Goal: Task Accomplishment & Management: Complete application form

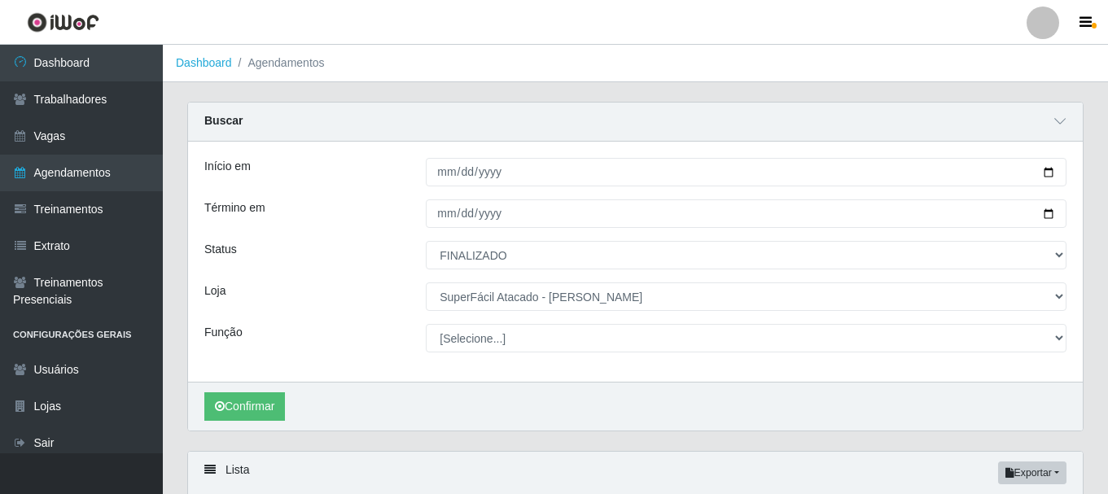
select select "FINALIZADO"
select select "399"
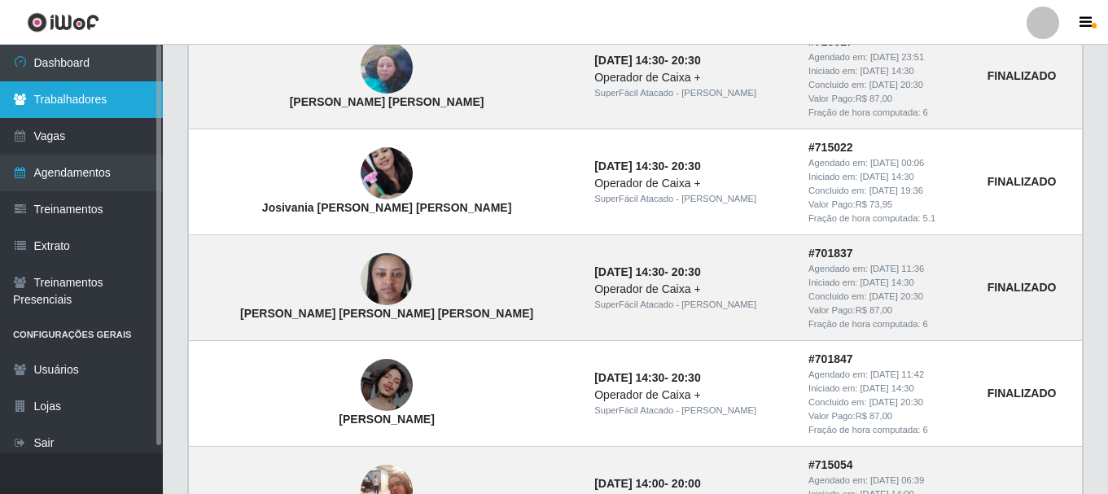
scroll to position [355, 0]
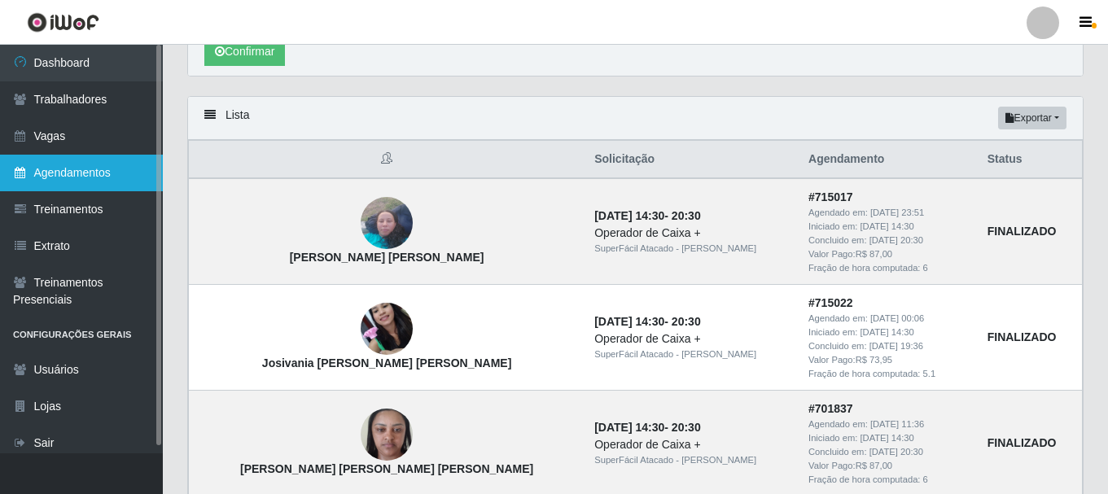
click at [70, 171] on link "Agendamentos" at bounding box center [81, 173] width 163 height 37
select select "[Selecione...]"
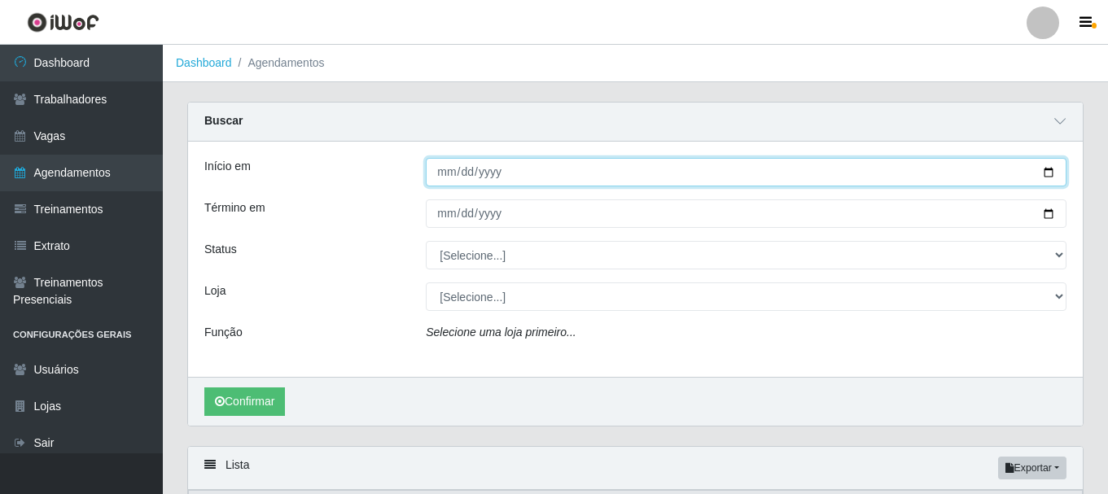
click at [1051, 170] on input "Início em" at bounding box center [746, 172] width 641 height 28
type input "[DATE]"
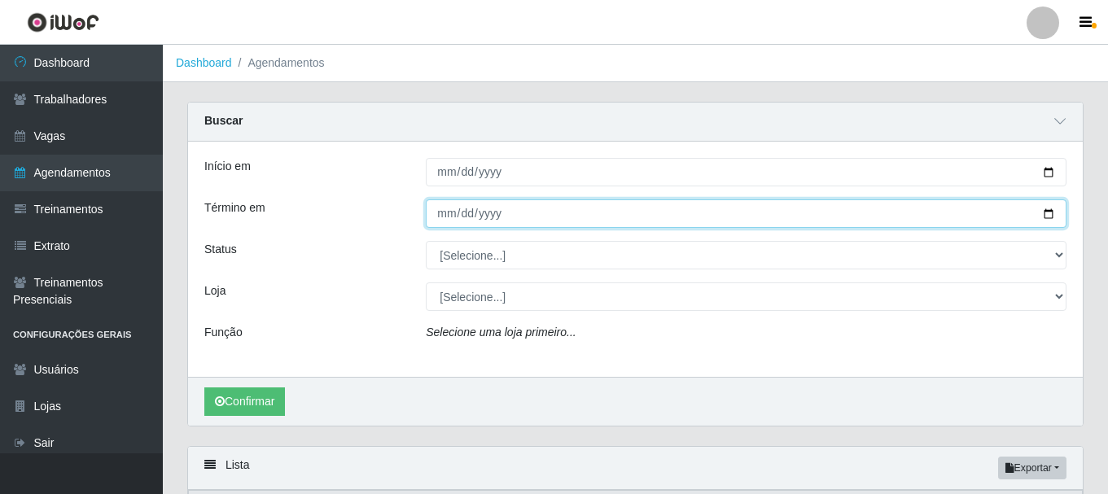
click at [1046, 209] on input "Término em" at bounding box center [746, 213] width 641 height 28
type input "[DATE]"
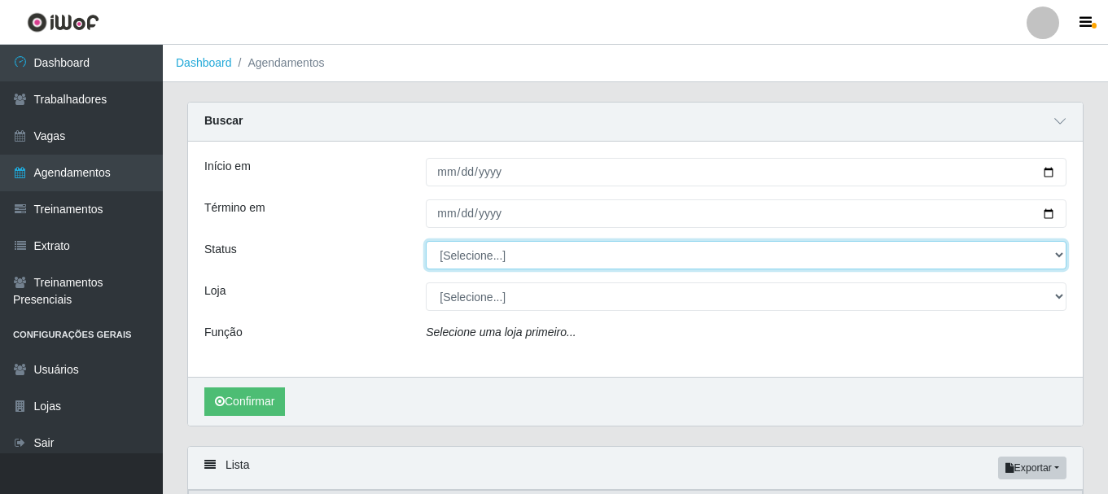
click at [1061, 260] on select "[Selecione...] AGENDADO AGUARDANDO LIBERAR EM ANDAMENTO EM REVISÃO FINALIZADO C…" at bounding box center [746, 255] width 641 height 28
select select "AGENDADO"
click at [426, 242] on select "[Selecione...] AGENDADO AGUARDANDO LIBERAR EM ANDAMENTO EM REVISÃO FINALIZADO C…" at bounding box center [746, 255] width 641 height 28
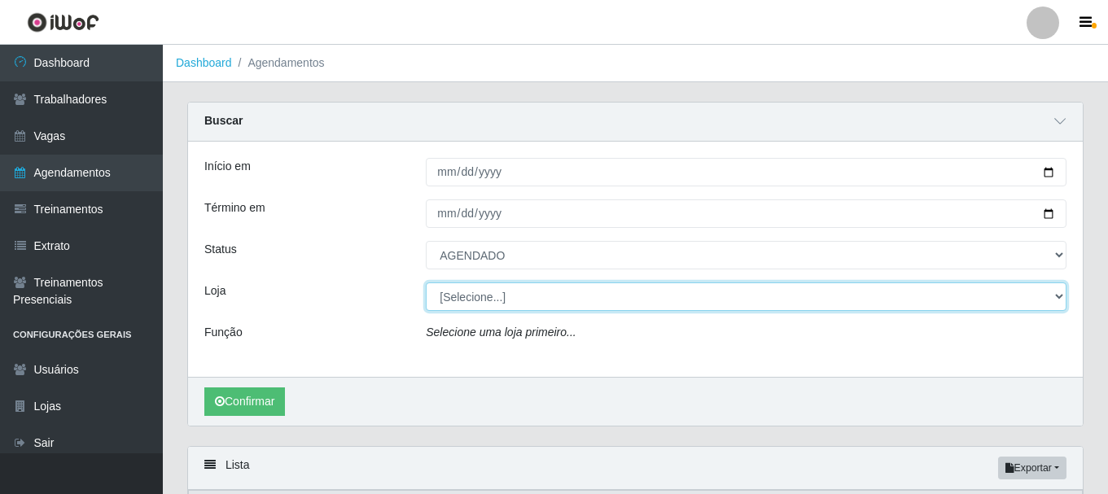
click at [1061, 298] on select "[Selecione...] SuperFácil Atacado - [PERSON_NAME]" at bounding box center [746, 297] width 641 height 28
select select "399"
click at [426, 283] on select "[Selecione...] SuperFácil Atacado - [PERSON_NAME]" at bounding box center [746, 297] width 641 height 28
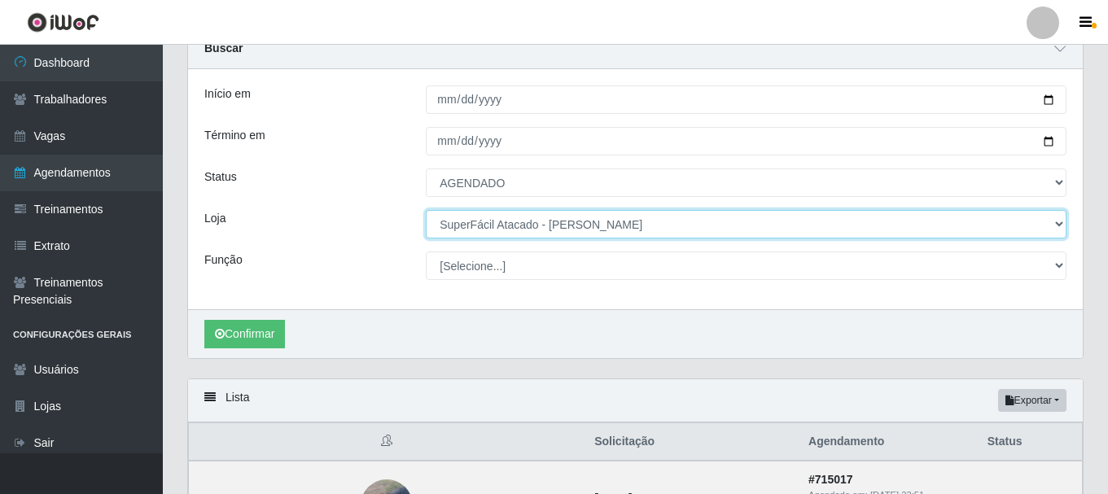
scroll to position [81, 0]
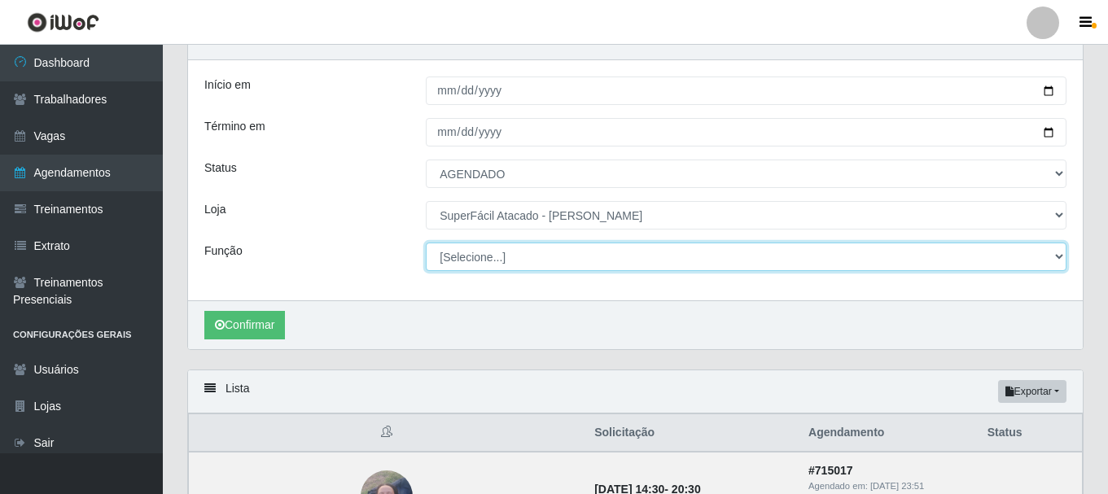
click at [1059, 253] on select "[Selecione...] Embalador Embalador + Embalador ++ Operador de Caixa Operador de…" at bounding box center [746, 257] width 641 height 28
select select "22"
click at [426, 243] on select "[Selecione...] Embalador Embalador + Embalador ++ Operador de Caixa Operador de…" at bounding box center [746, 257] width 641 height 28
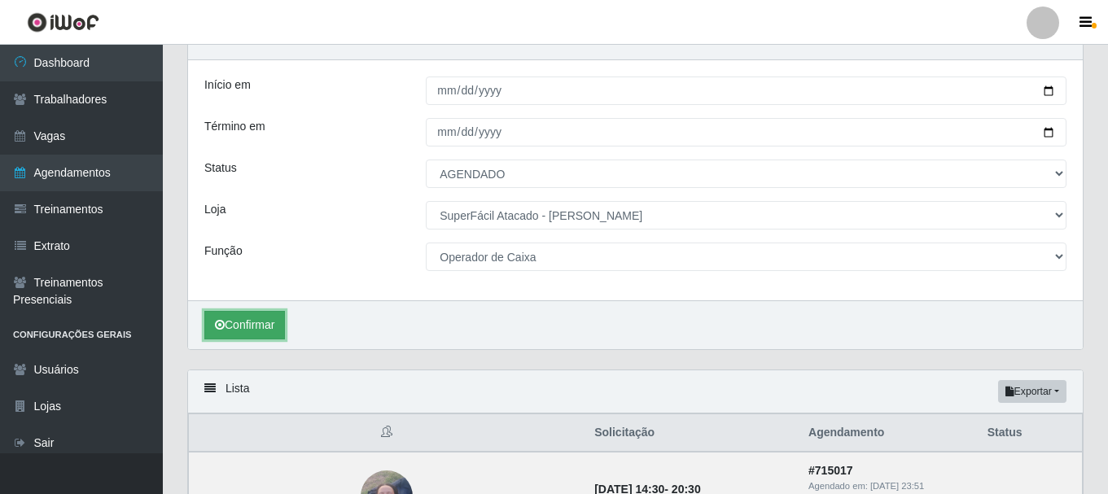
click at [259, 331] on button "Confirmar" at bounding box center [244, 325] width 81 height 28
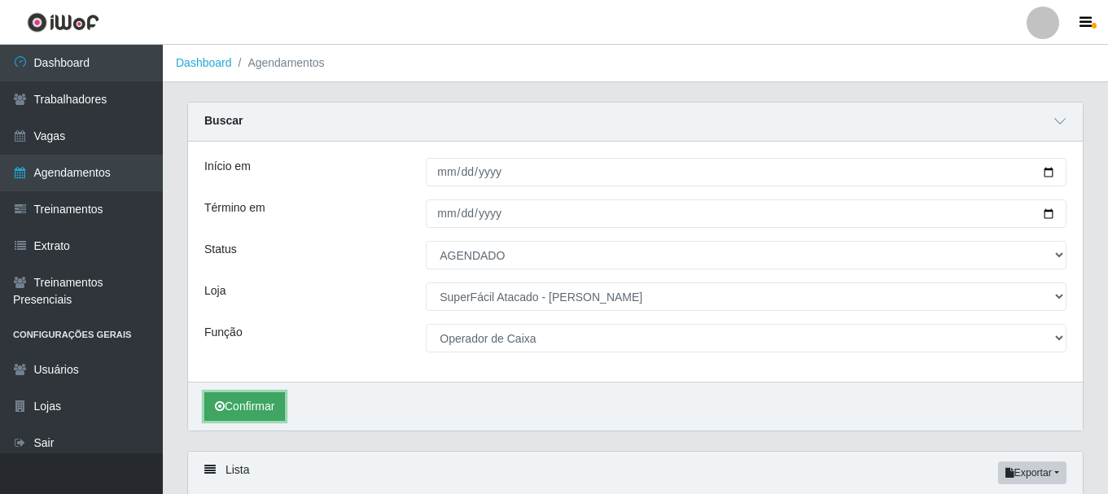
click at [273, 408] on button "Confirmar" at bounding box center [244, 406] width 81 height 28
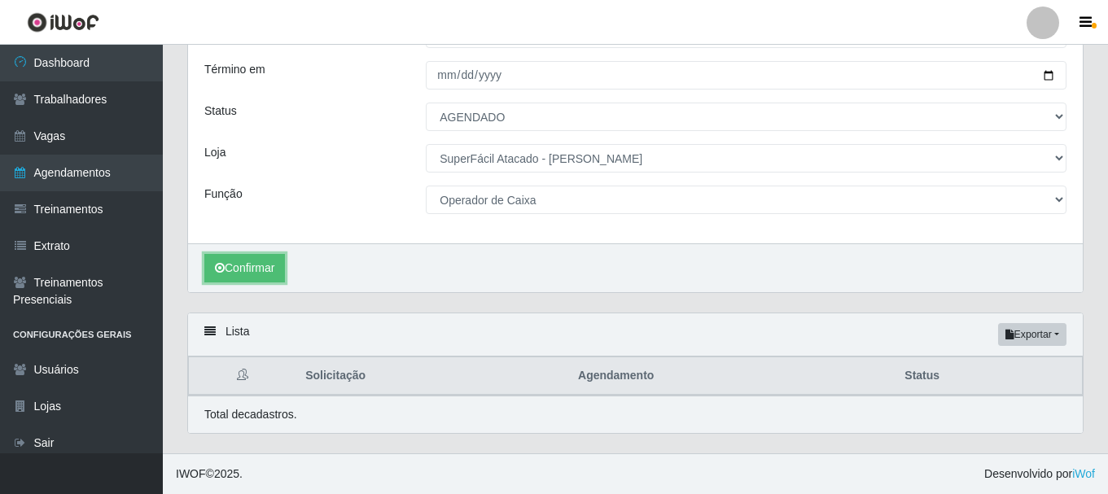
scroll to position [139, 0]
click at [278, 267] on button "Confirmar" at bounding box center [244, 268] width 81 height 28
click at [238, 269] on button "Confirmar" at bounding box center [244, 268] width 81 height 28
click at [239, 269] on button "Confirmar" at bounding box center [244, 268] width 81 height 28
click at [249, 269] on button "Confirmar" at bounding box center [244, 268] width 81 height 28
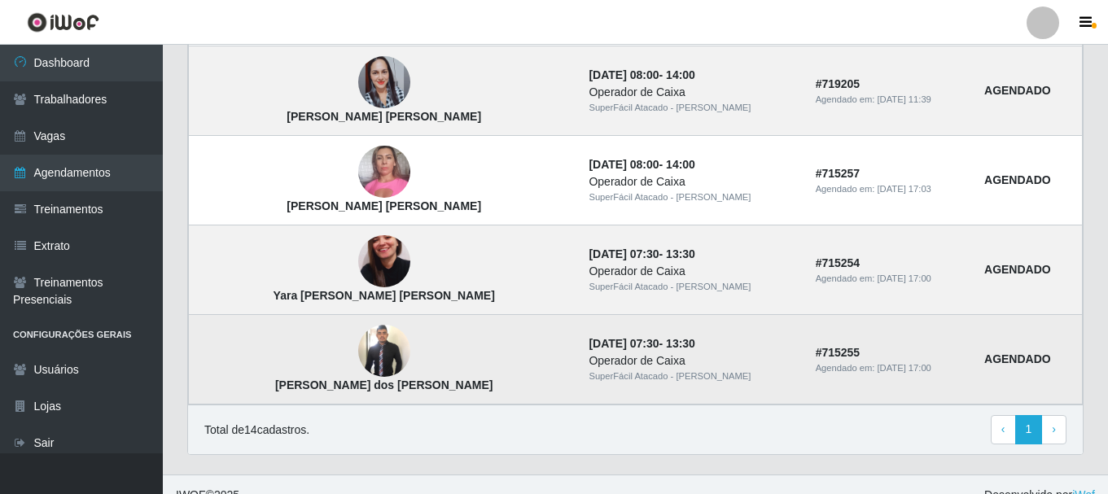
scroll to position [1405, 0]
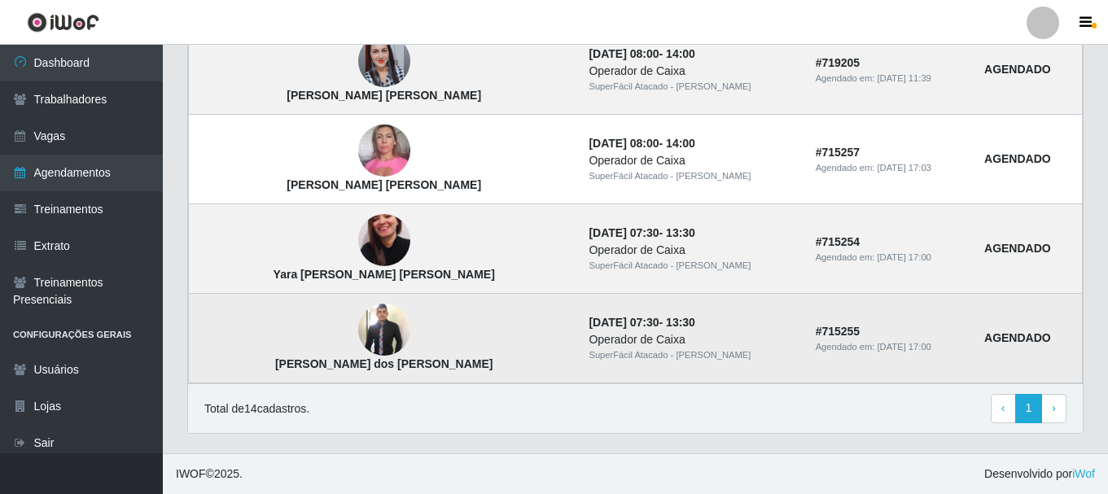
click at [358, 326] on img at bounding box center [384, 330] width 52 height 56
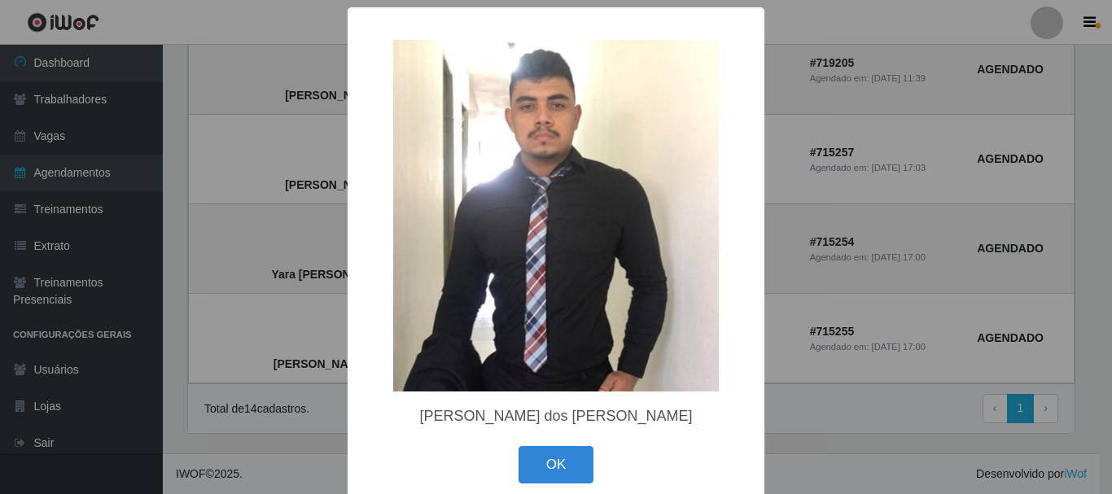
click at [200, 274] on div "× [PERSON_NAME] dos [PERSON_NAME] OK Cancel" at bounding box center [556, 247] width 1112 height 494
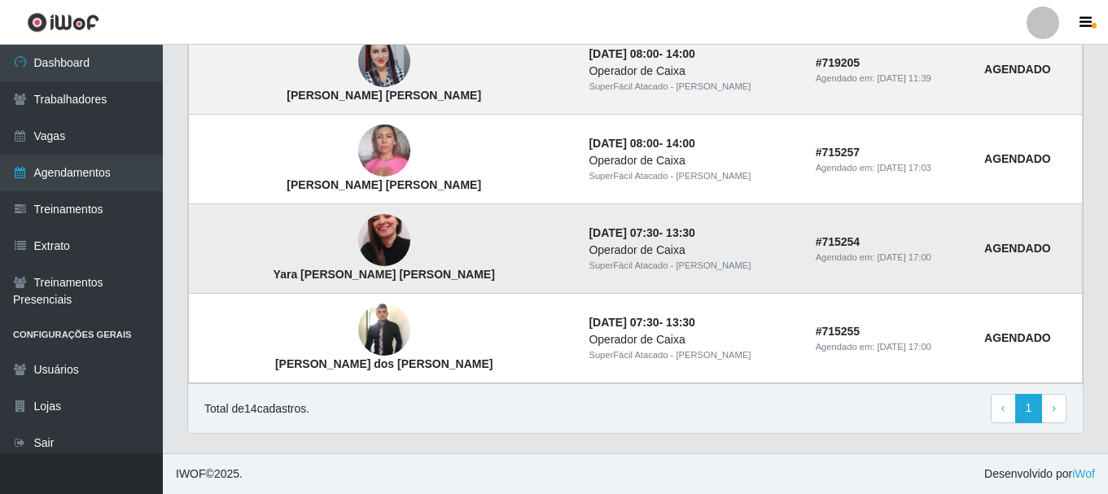
click at [358, 256] on img at bounding box center [384, 241] width 52 height 93
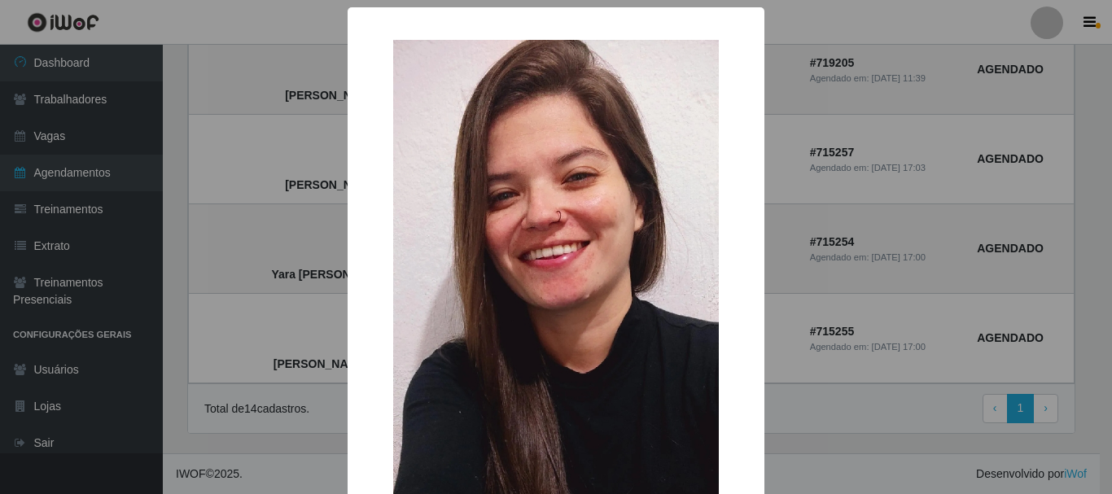
click at [859, 426] on div "× Yara [PERSON_NAME] [PERSON_NAME] OK Cancel" at bounding box center [556, 247] width 1112 height 494
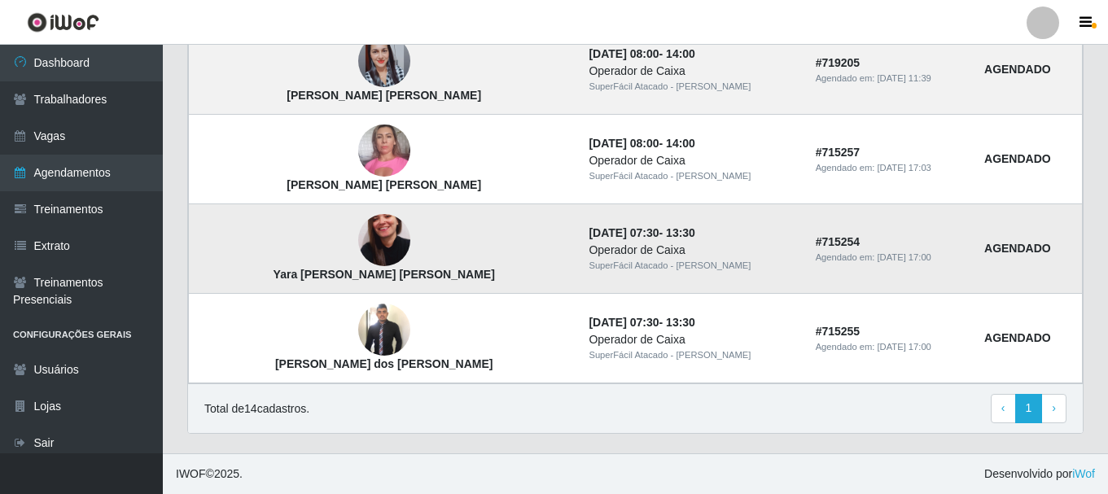
click at [358, 245] on img at bounding box center [384, 241] width 52 height 93
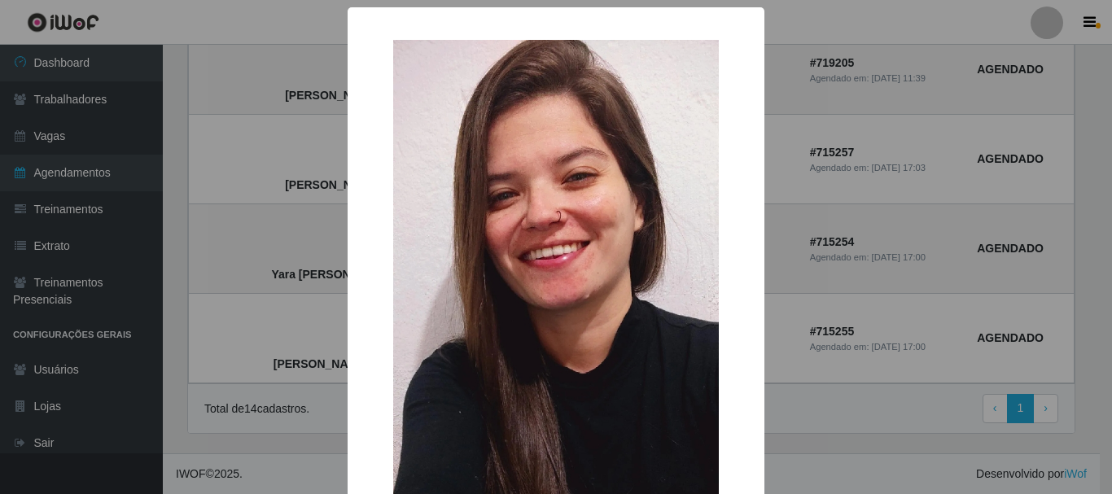
click at [796, 444] on div "× Yara [PERSON_NAME] [PERSON_NAME] OK Cancel" at bounding box center [556, 247] width 1112 height 494
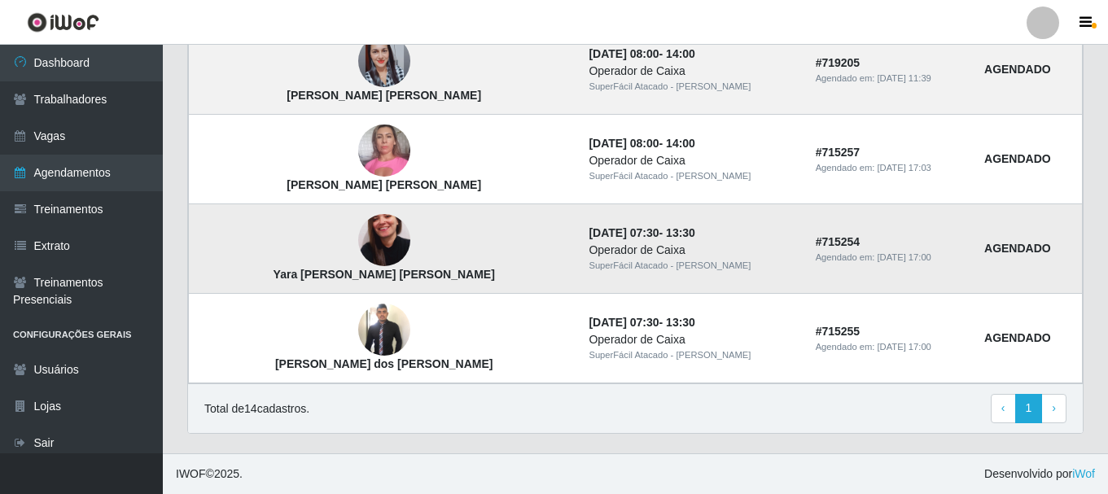
click at [642, 256] on div "Operador de Caixa" at bounding box center [692, 250] width 207 height 17
click at [397, 266] on td "Yara [PERSON_NAME] [PERSON_NAME]" at bounding box center [384, 249] width 391 height 90
click at [362, 249] on img at bounding box center [384, 241] width 52 height 93
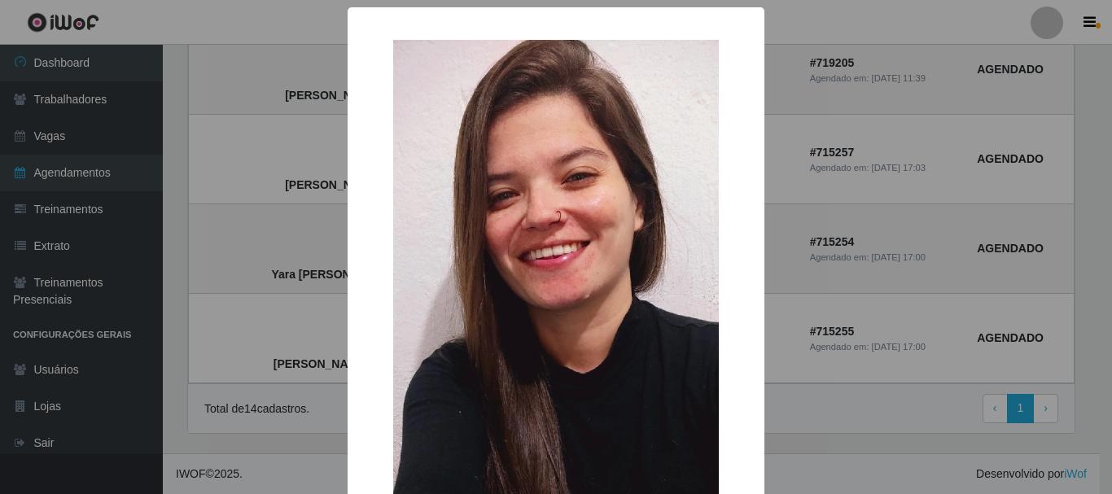
click at [839, 396] on div "× Yara [PERSON_NAME] [PERSON_NAME] OK Cancel" at bounding box center [556, 247] width 1112 height 494
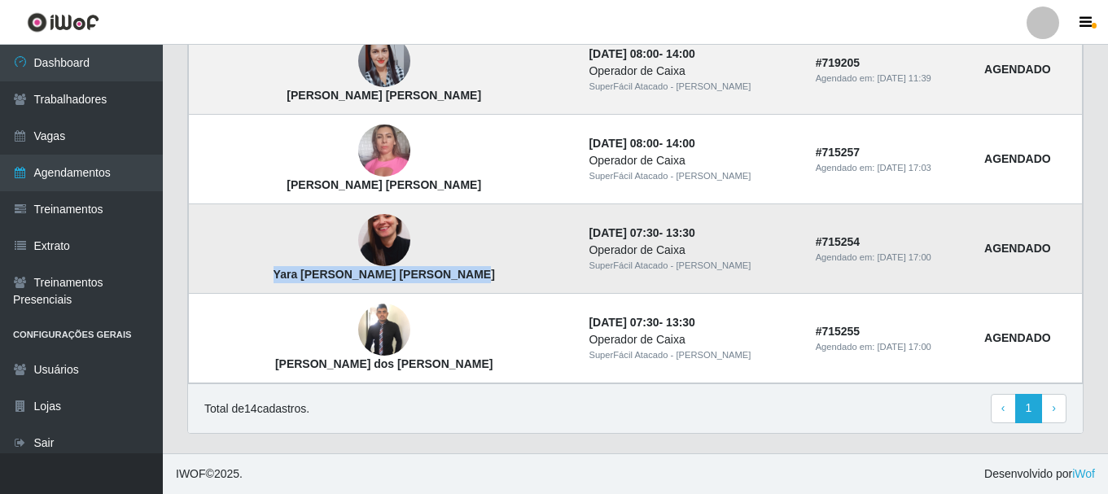
drag, startPoint x: 251, startPoint y: 271, endPoint x: 443, endPoint y: 283, distance: 192.5
click at [443, 283] on td "Yara [PERSON_NAME] [PERSON_NAME]" at bounding box center [384, 249] width 391 height 90
copy strong "Yara [PERSON_NAME] [PERSON_NAME]"
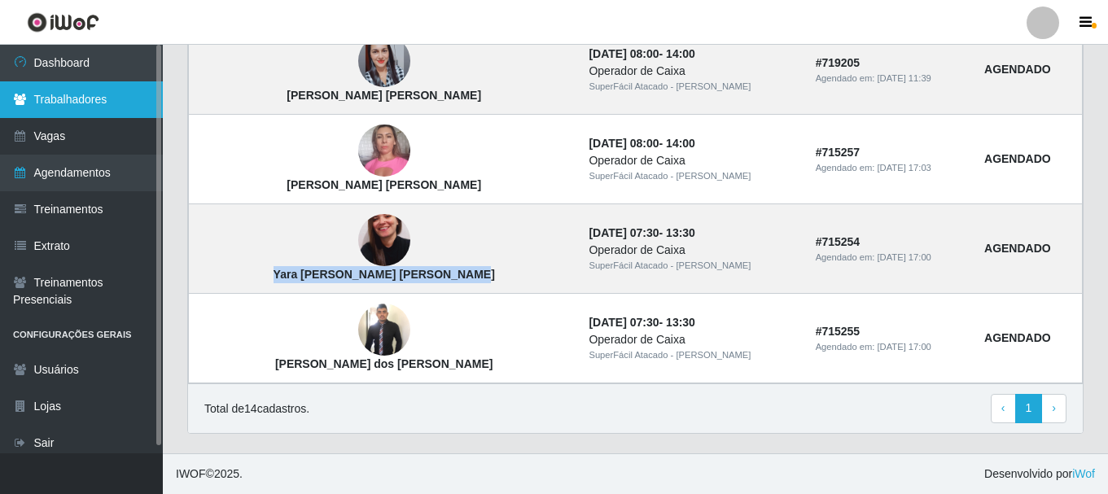
click at [81, 100] on link "Trabalhadores" at bounding box center [81, 99] width 163 height 37
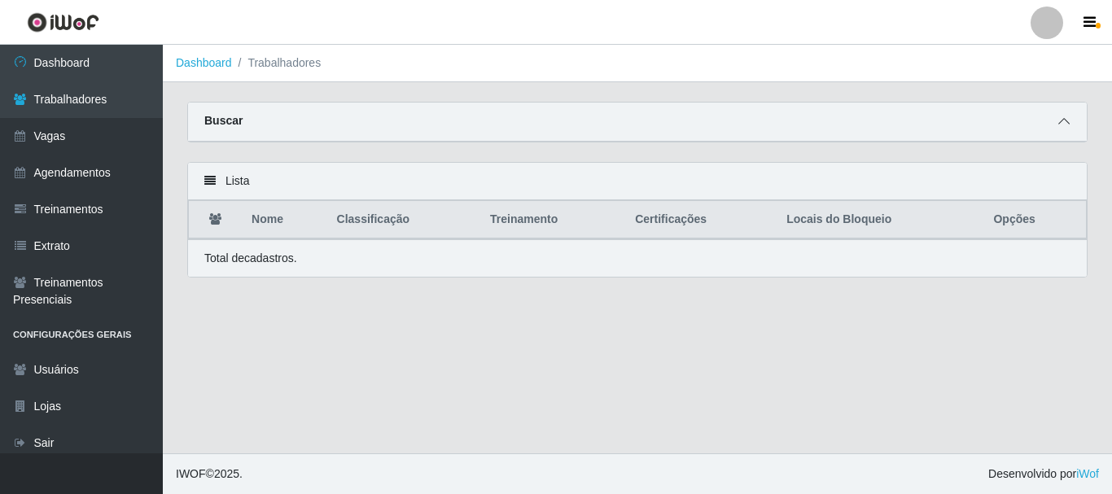
click at [1068, 123] on icon at bounding box center [1063, 121] width 11 height 11
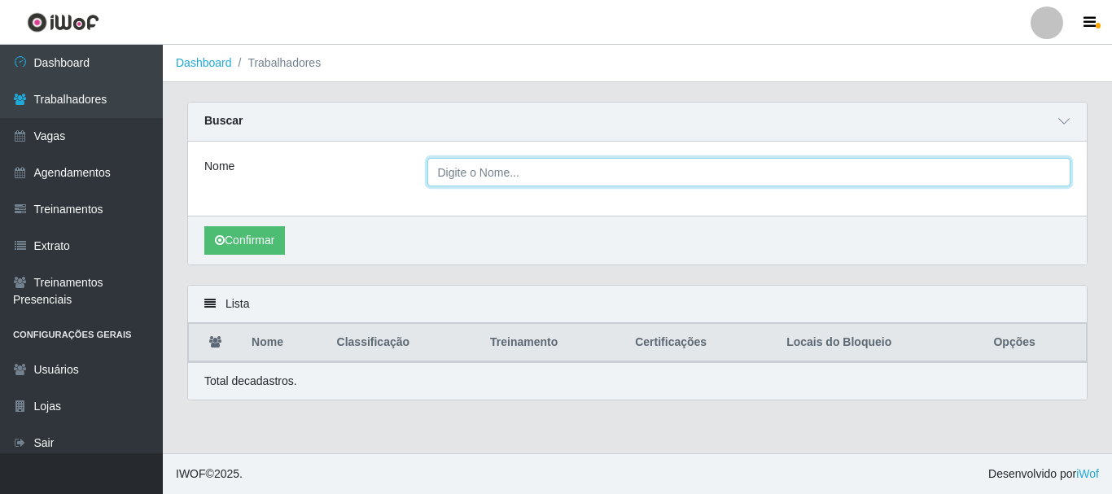
click at [898, 186] on input "Nome" at bounding box center [749, 172] width 644 height 28
paste input "Yara [PERSON_NAME] [PERSON_NAME]"
type input "Yara [PERSON_NAME] [PERSON_NAME]"
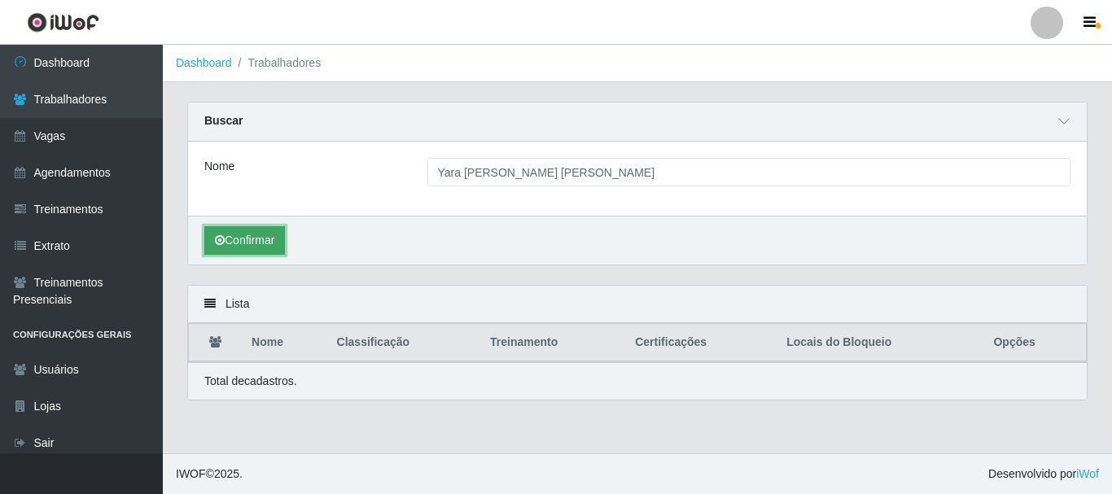
click at [239, 245] on button "Confirmar" at bounding box center [244, 240] width 81 height 28
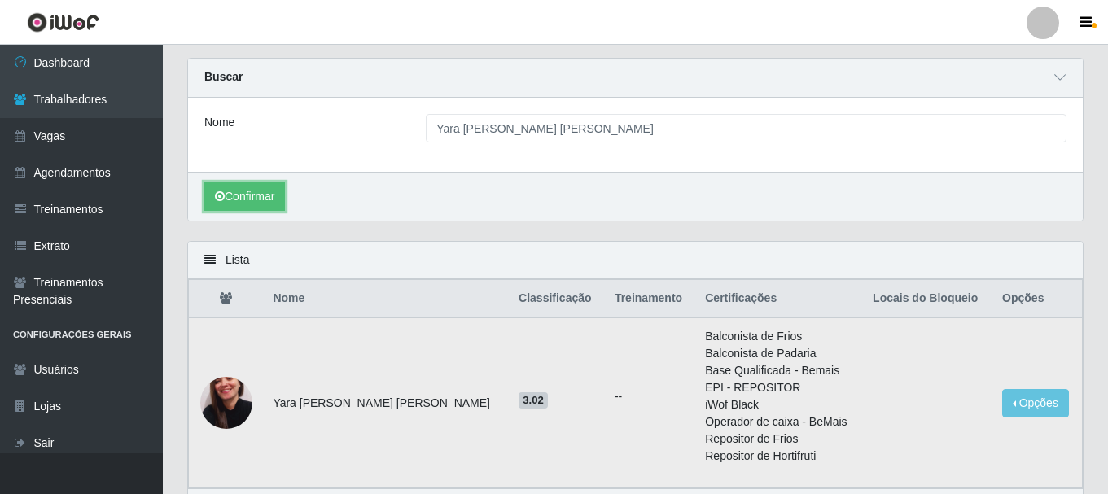
scroll to position [150, 0]
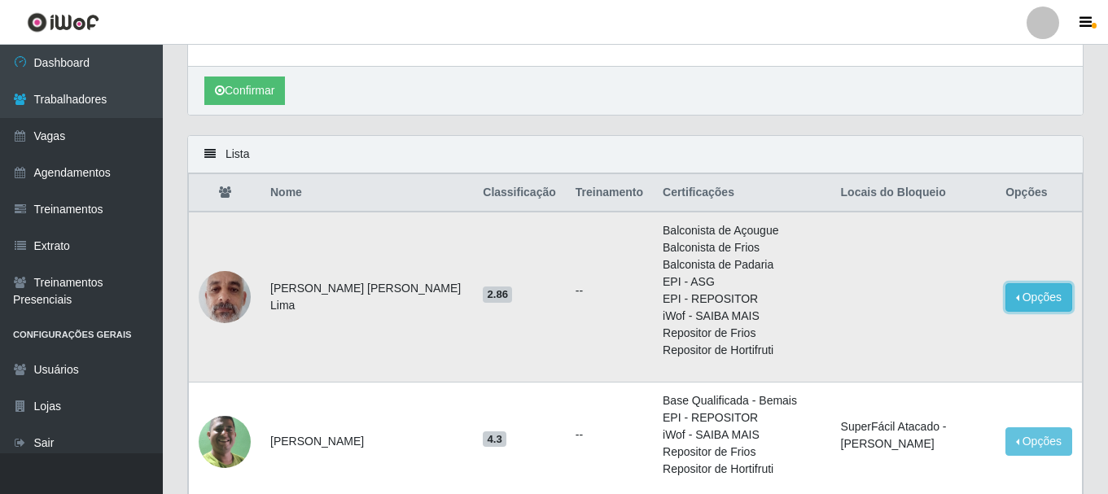
click at [1017, 297] on button "Opções" at bounding box center [1038, 297] width 67 height 28
click at [782, 286] on li "EPI - ASG" at bounding box center [742, 282] width 159 height 17
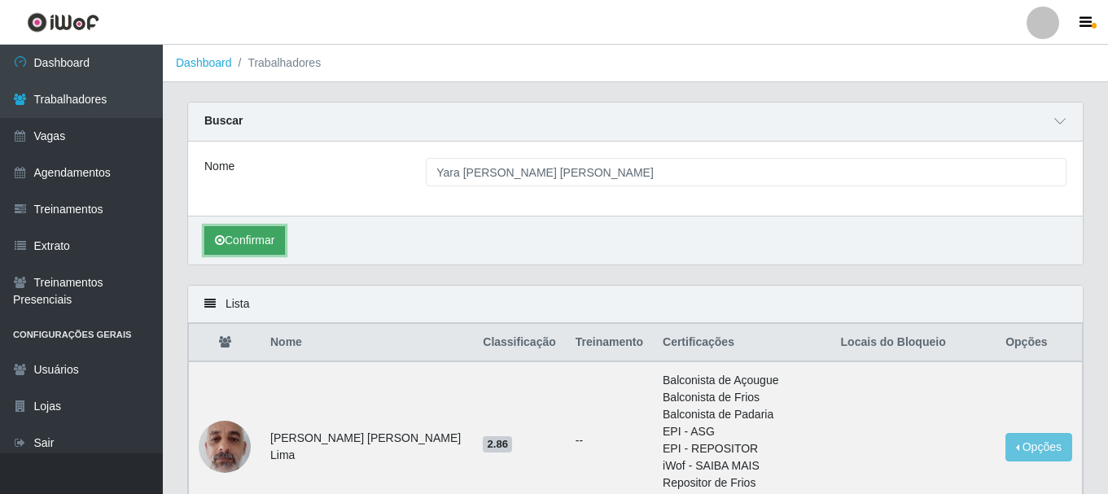
click at [249, 236] on button "Confirmar" at bounding box center [244, 240] width 81 height 28
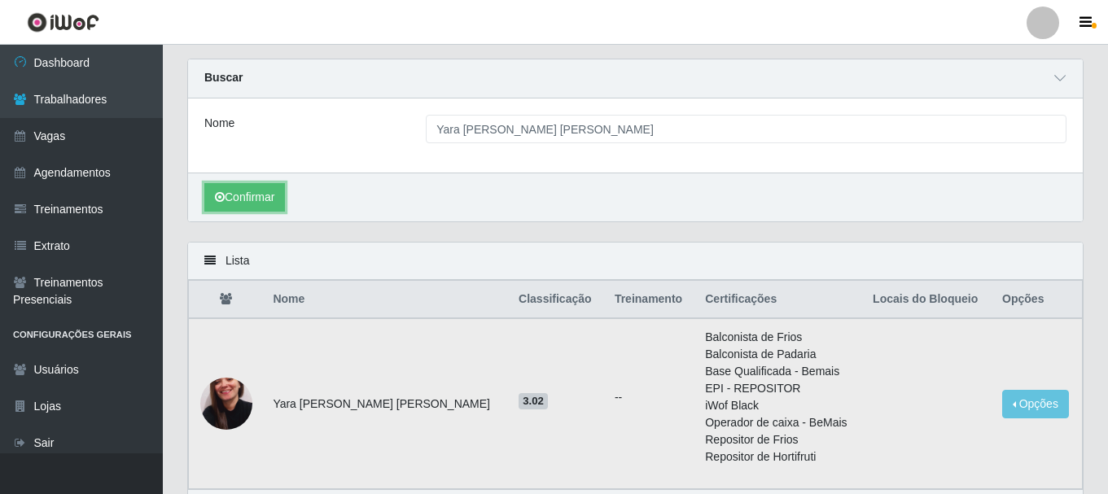
scroll to position [81, 0]
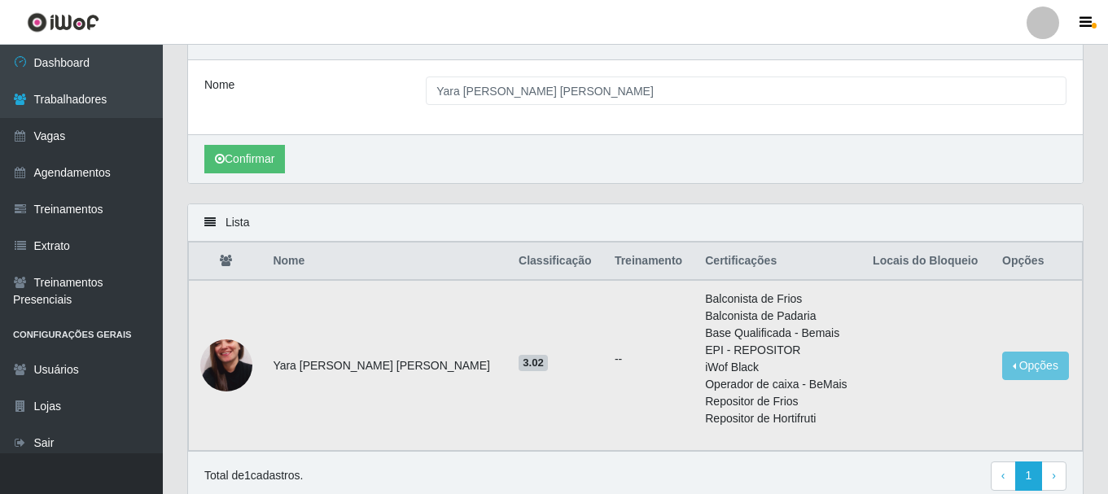
click at [605, 451] on td "--" at bounding box center [650, 365] width 90 height 171
click at [226, 374] on img at bounding box center [226, 365] width 52 height 93
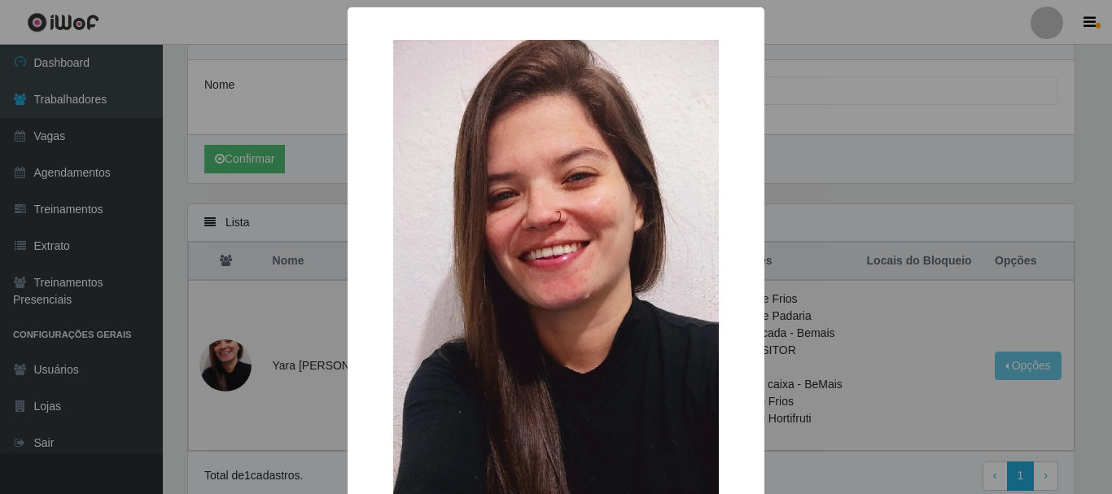
click at [282, 389] on div "× OK Cancel" at bounding box center [556, 247] width 1112 height 494
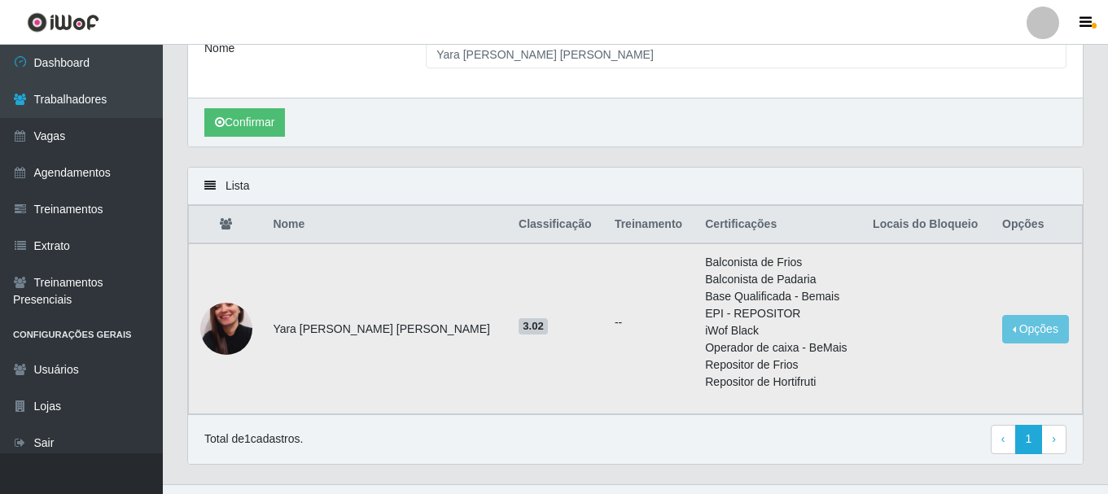
scroll to position [150, 0]
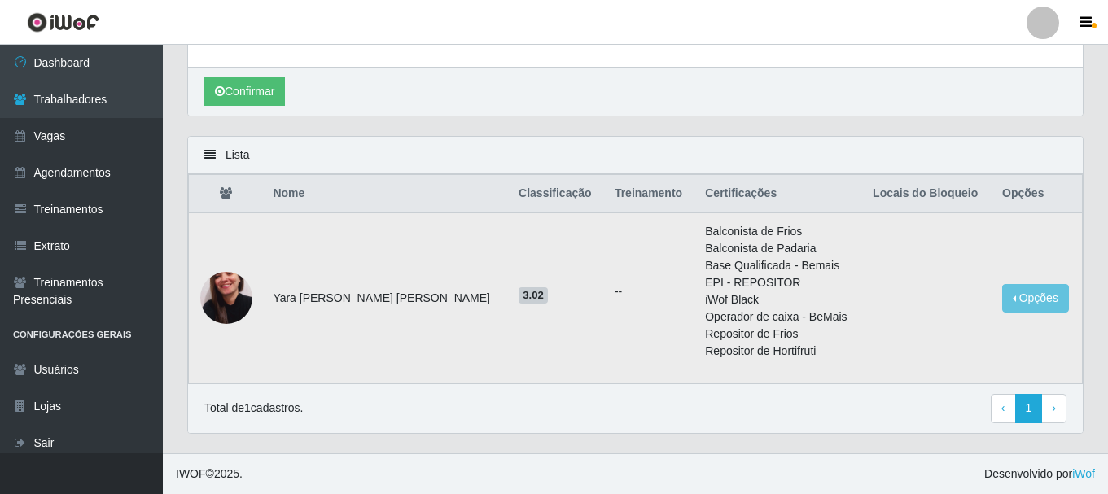
click at [248, 302] on img at bounding box center [226, 298] width 52 height 93
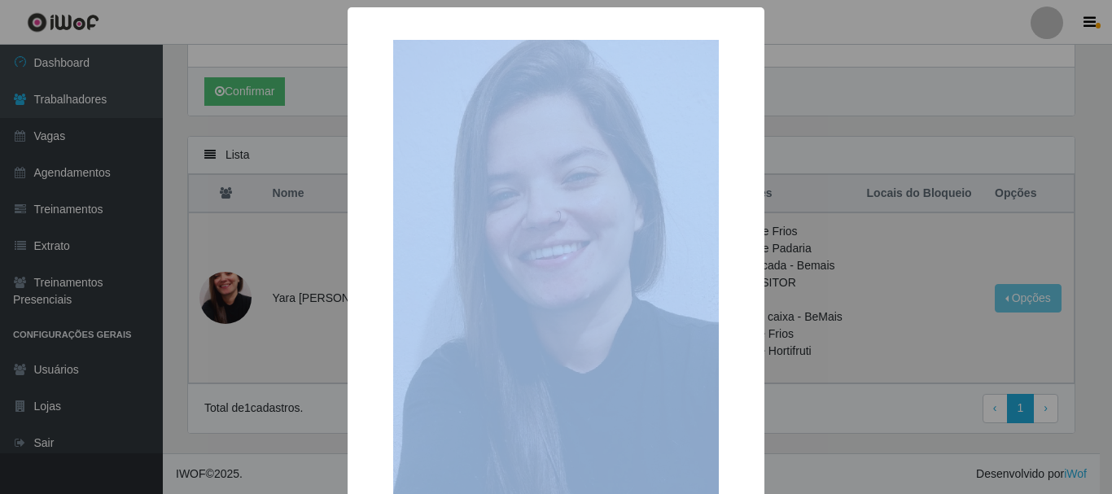
click at [248, 302] on div "× OK Cancel" at bounding box center [556, 247] width 1112 height 494
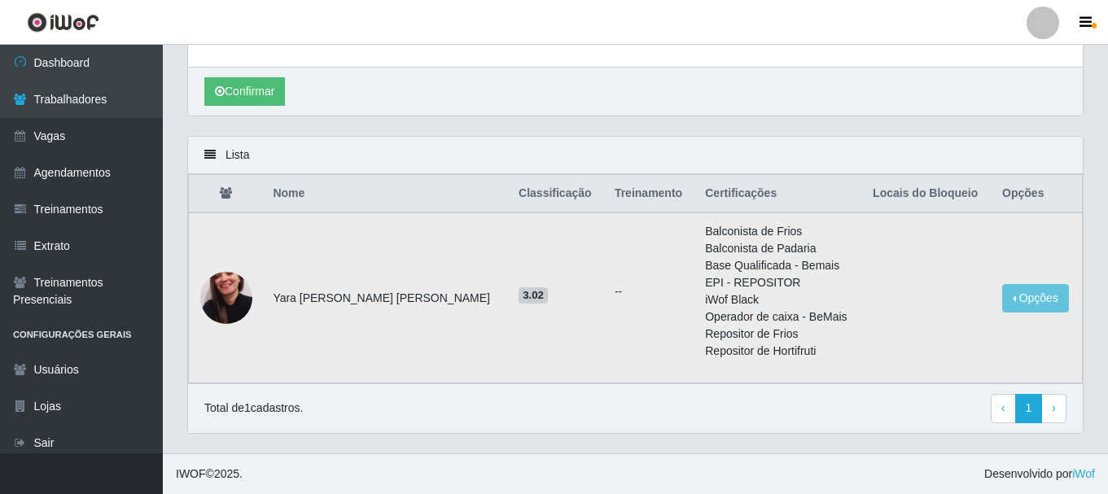
click at [248, 302] on img at bounding box center [226, 298] width 52 height 93
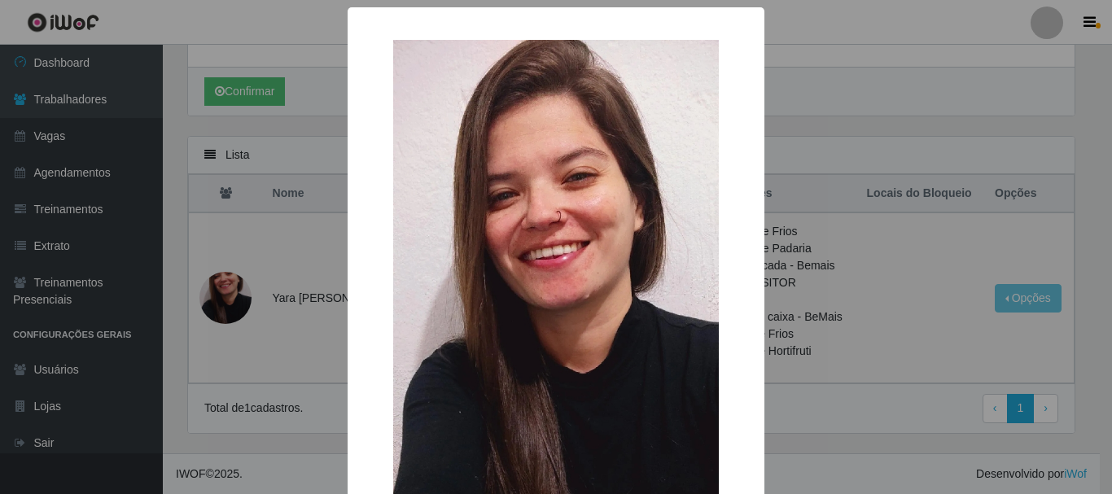
click at [924, 318] on div "× OK Cancel" at bounding box center [556, 247] width 1112 height 494
